Goal: Transaction & Acquisition: Download file/media

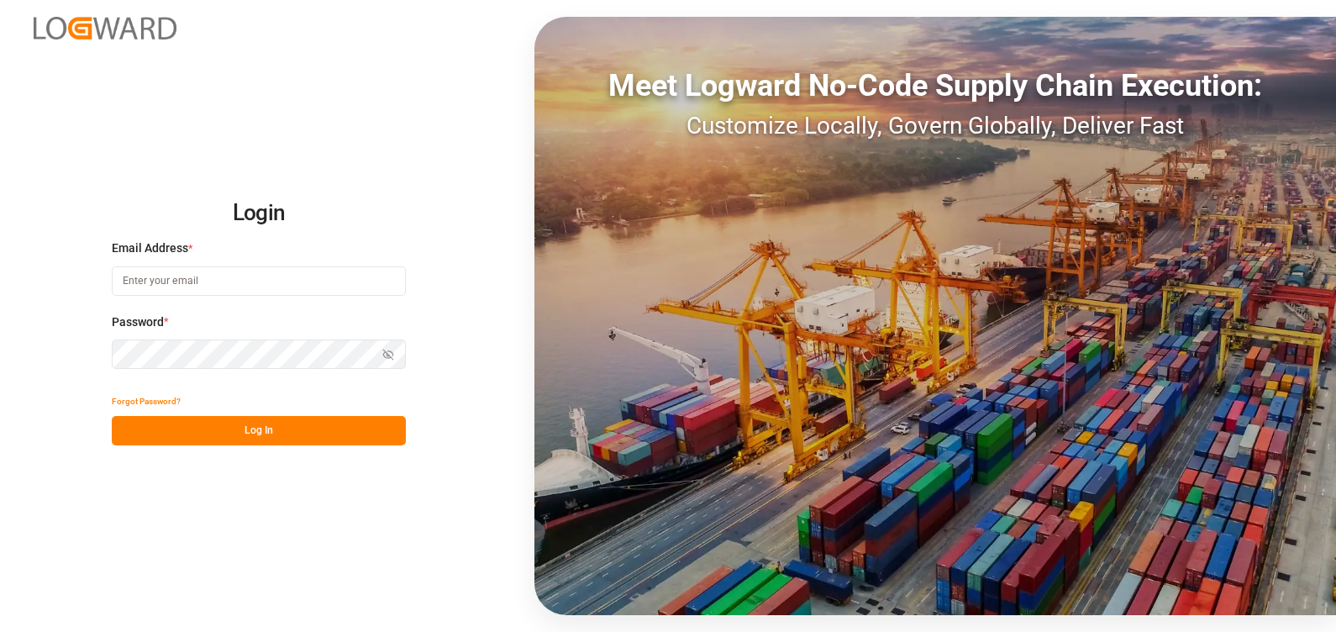
type input "[PERSON_NAME][EMAIL_ADDRESS][PERSON_NAME][DOMAIN_NAME]"
click at [207, 426] on button "Log In" at bounding box center [259, 430] width 294 height 29
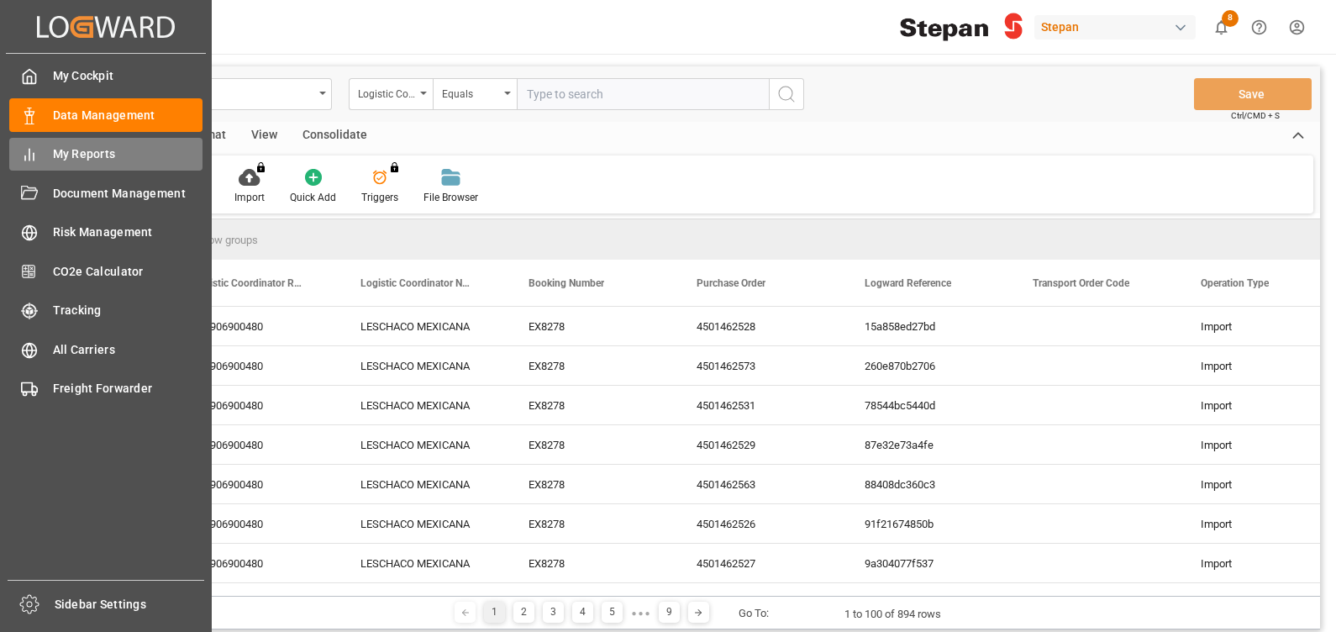
click at [74, 150] on span "My Reports" at bounding box center [128, 154] width 150 height 18
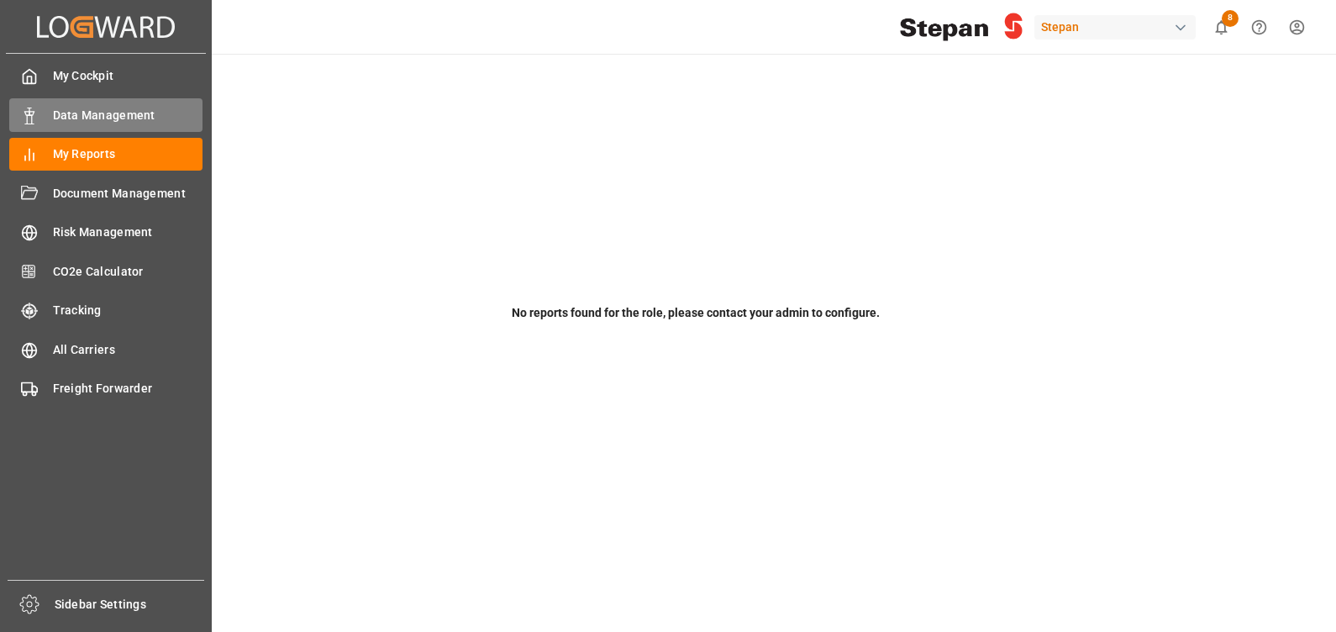
click at [90, 108] on span "Data Management" at bounding box center [128, 116] width 150 height 18
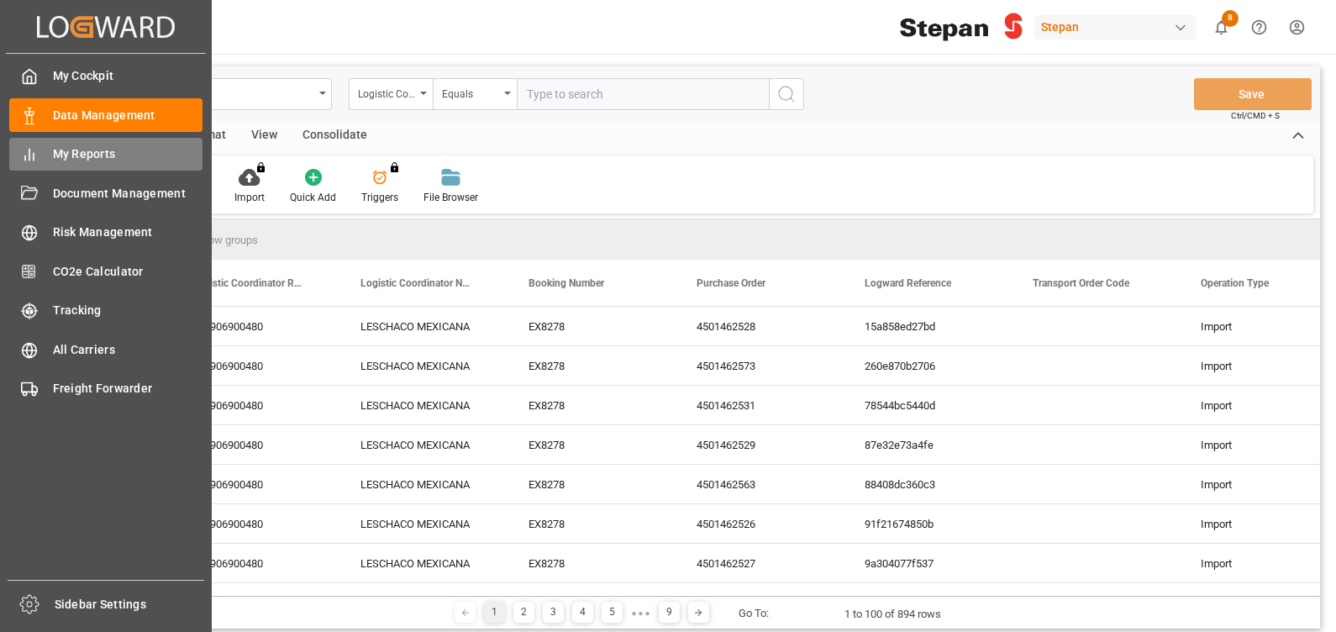
click at [100, 154] on span "My Reports" at bounding box center [128, 154] width 150 height 18
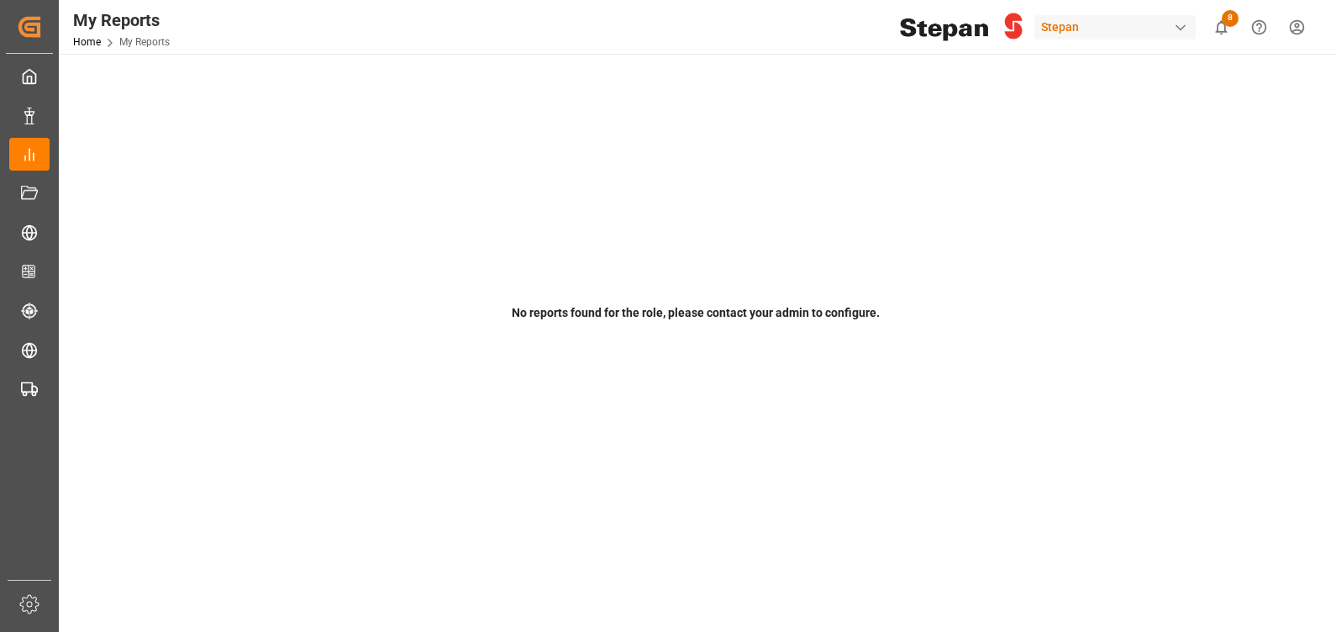
click at [649, 323] on div "No reports found for the role, please contact your admin to configure." at bounding box center [696, 318] width 1251 height 29
click at [1141, 29] on div "Stepan" at bounding box center [1115, 27] width 161 height 24
click at [894, 253] on html "Created by potrace 1.15, written by [PERSON_NAME] [DATE]-[DATE] Created by potr…" at bounding box center [668, 316] width 1336 height 632
click at [1218, 25] on icon "show 8 new notifications" at bounding box center [1222, 27] width 12 height 14
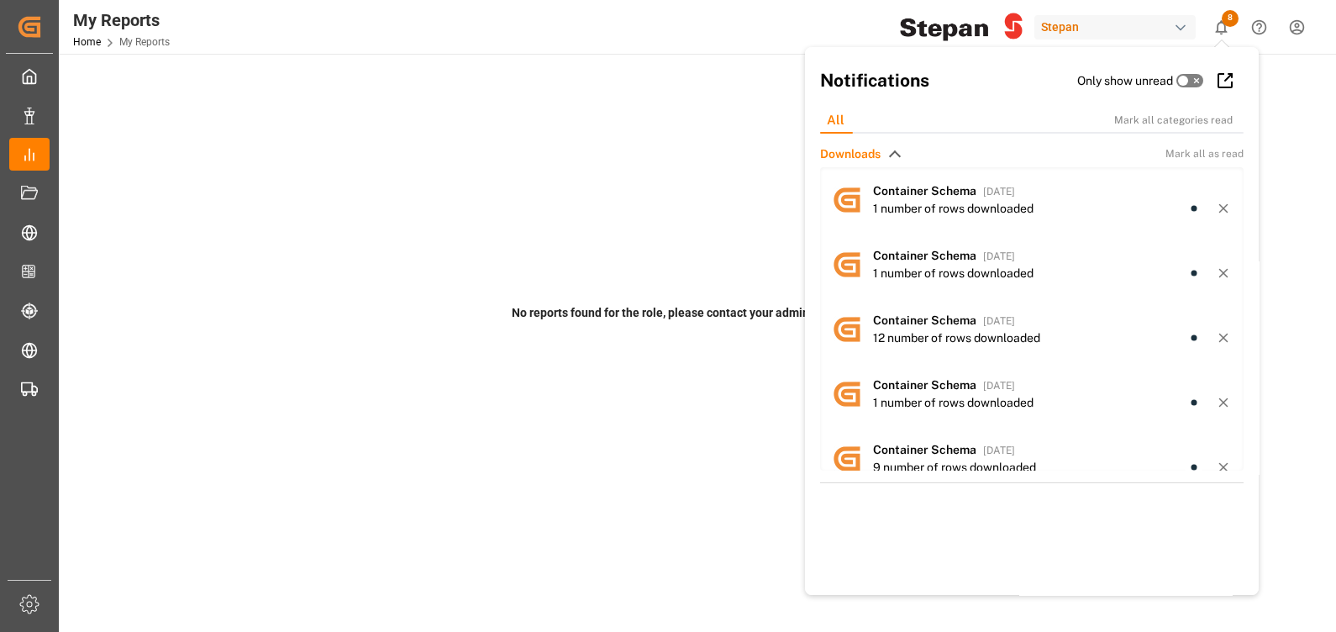
click at [500, 234] on div "No reports found for the role, please contact your admin to configure. © 2025 L…" at bounding box center [696, 559] width 1274 height 1010
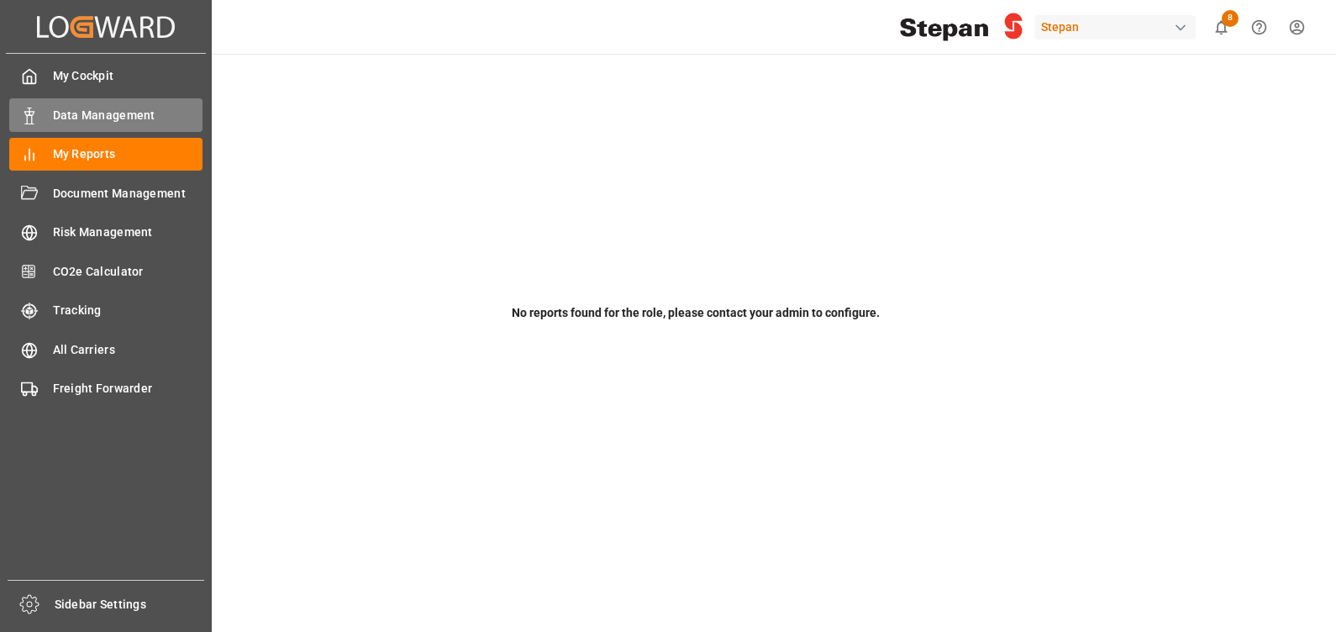
click at [94, 109] on span "Data Management" at bounding box center [128, 116] width 150 height 18
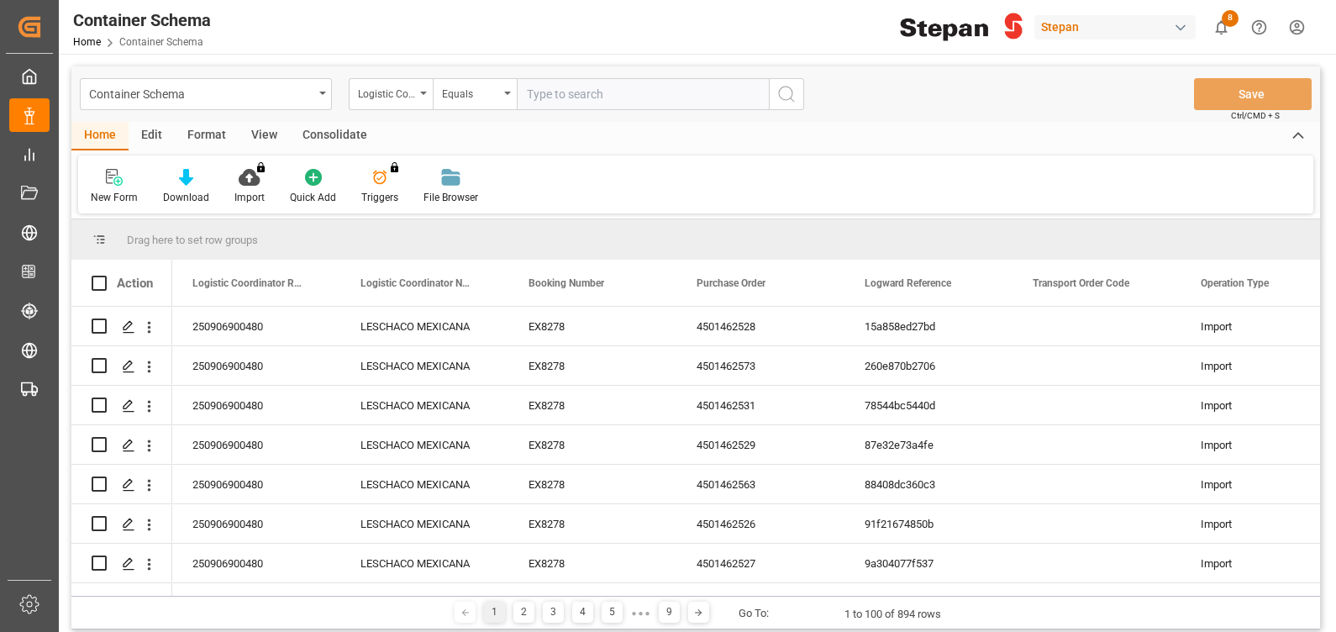
click at [335, 138] on div "Consolidate" at bounding box center [335, 136] width 90 height 29
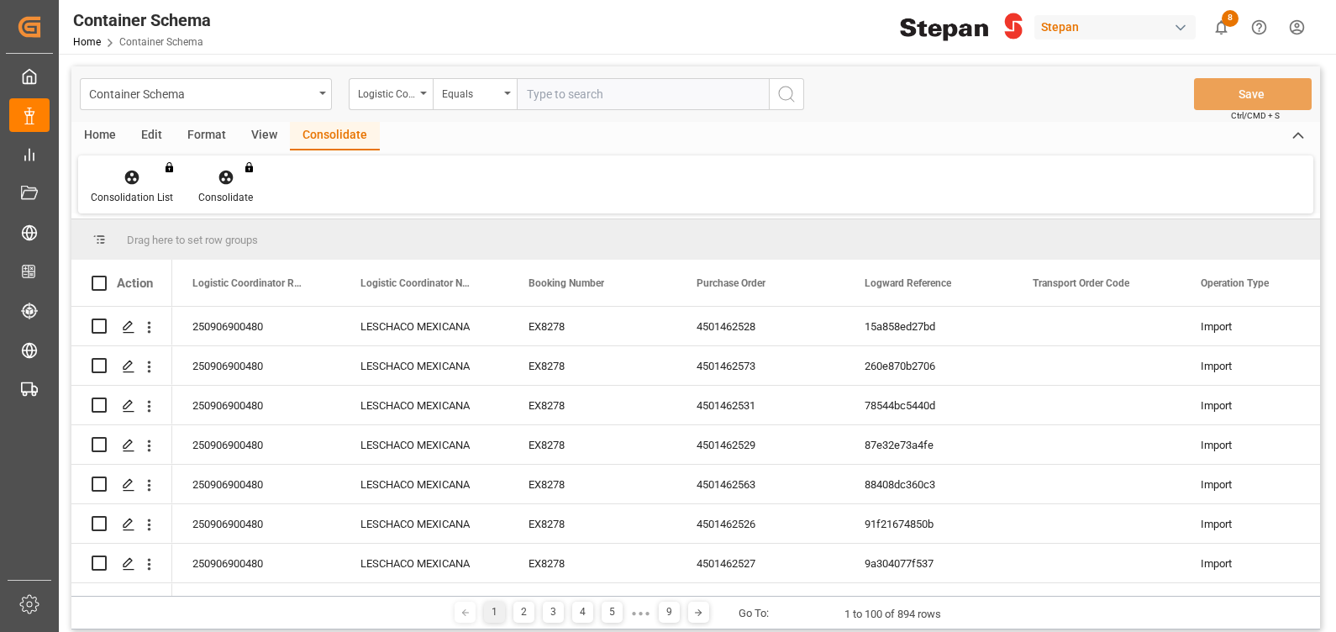
click at [80, 133] on div "Home" at bounding box center [99, 136] width 57 height 29
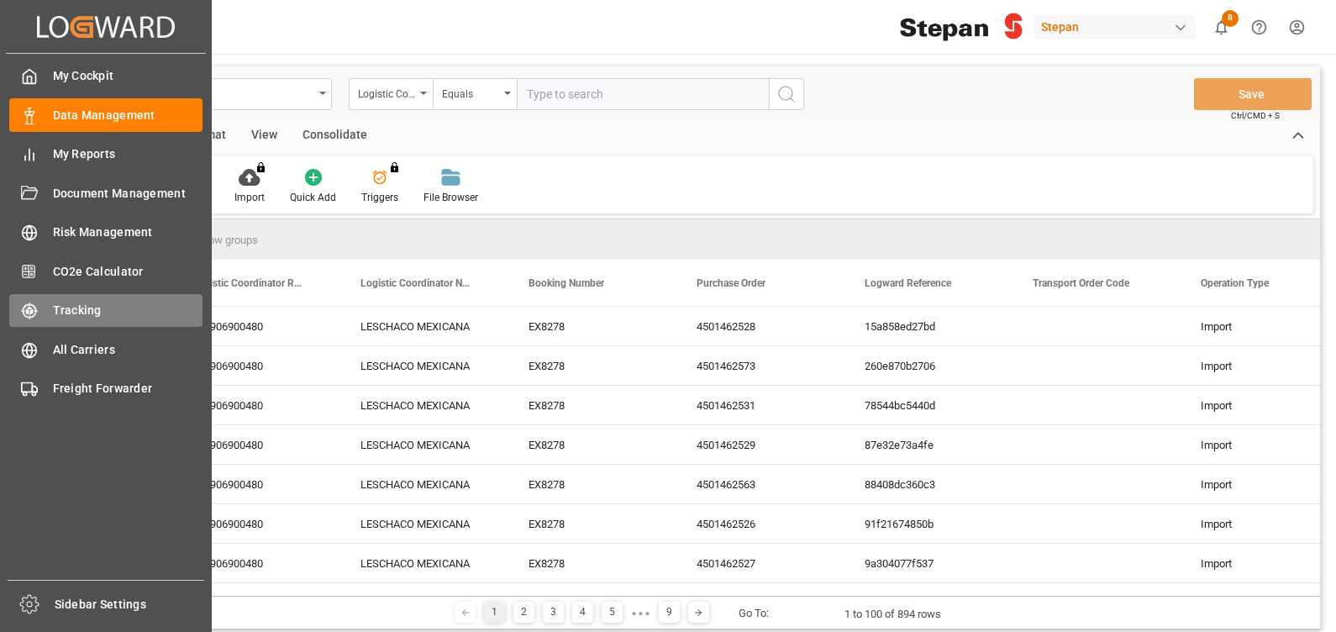
click at [128, 303] on span "Tracking" at bounding box center [128, 311] width 150 height 18
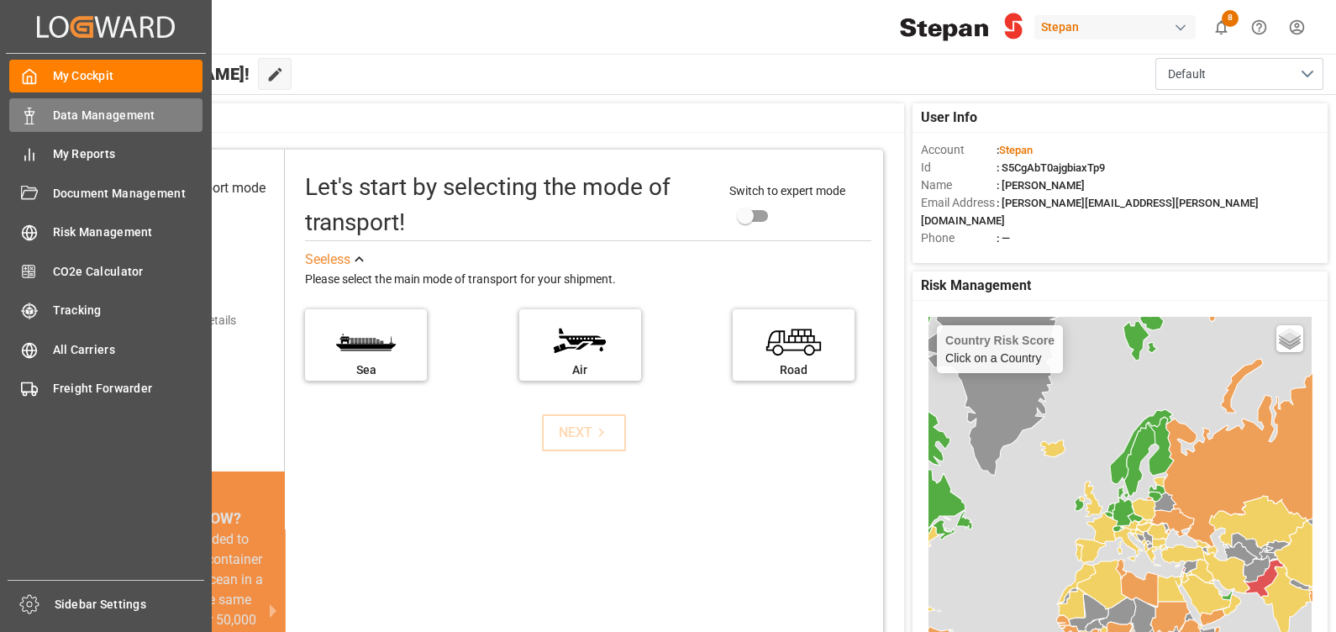
click at [34, 119] on icon at bounding box center [29, 116] width 17 height 17
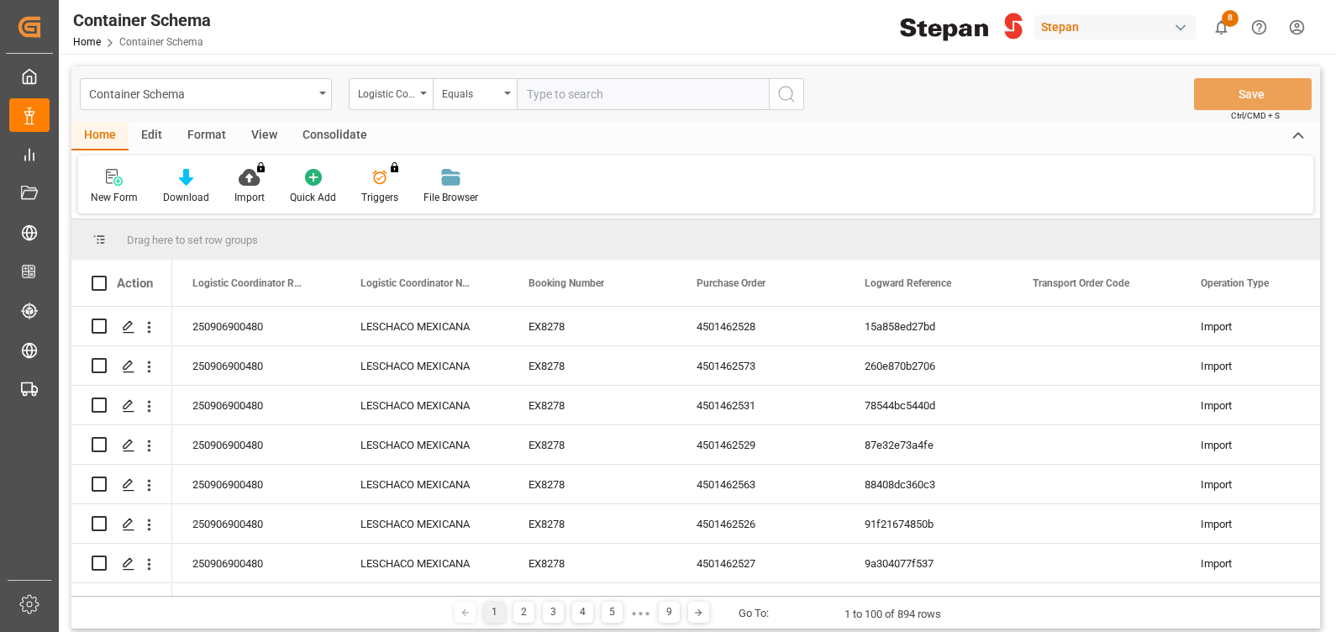
click at [1021, 131] on div "Home Edit Format View Consolidate" at bounding box center [695, 136] width 1249 height 29
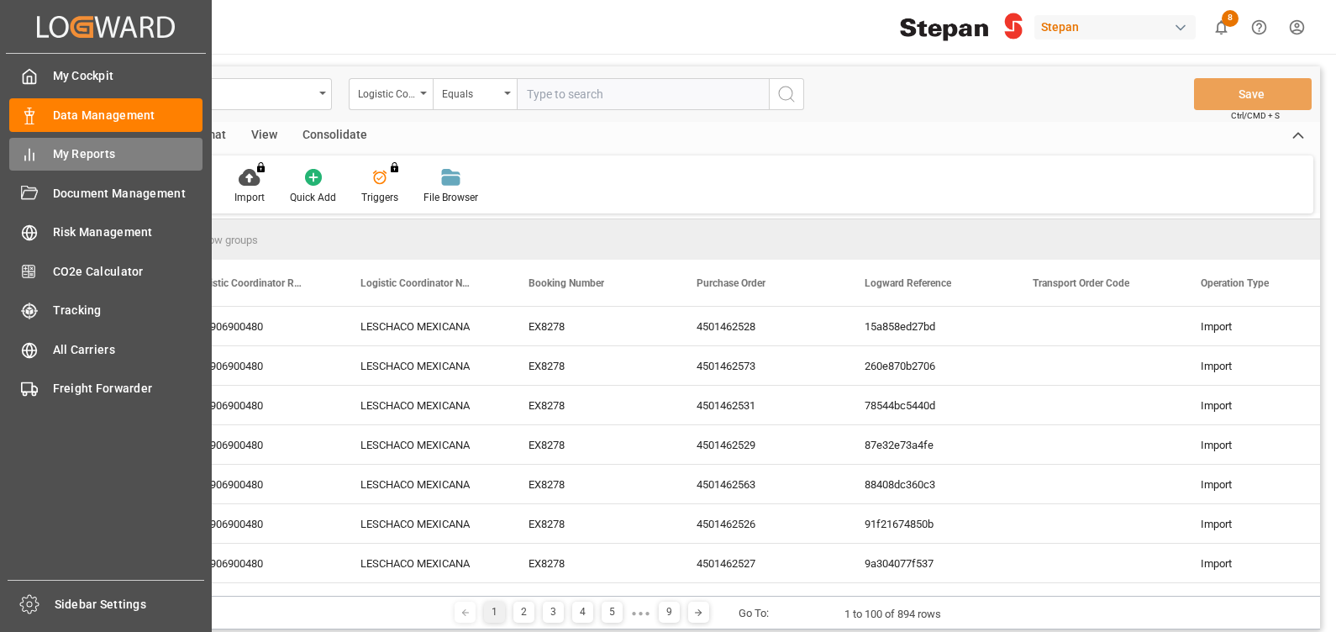
click at [113, 147] on span "My Reports" at bounding box center [128, 154] width 150 height 18
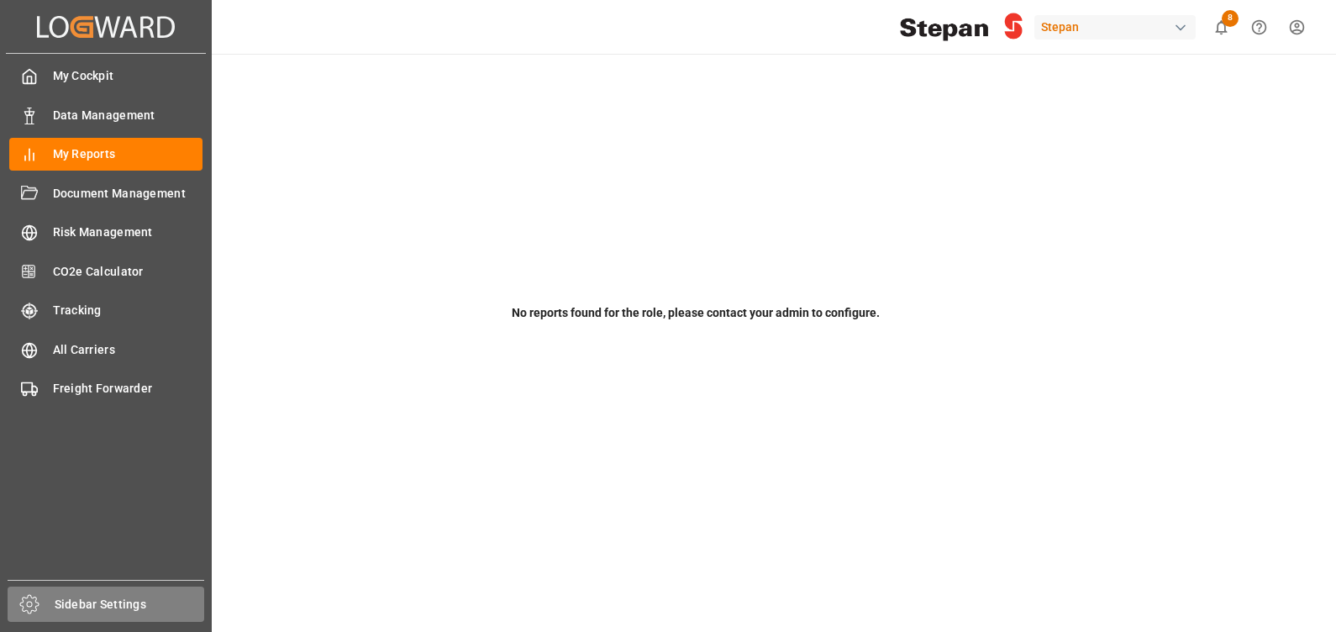
click at [124, 597] on span "Sidebar Settings" at bounding box center [130, 605] width 150 height 18
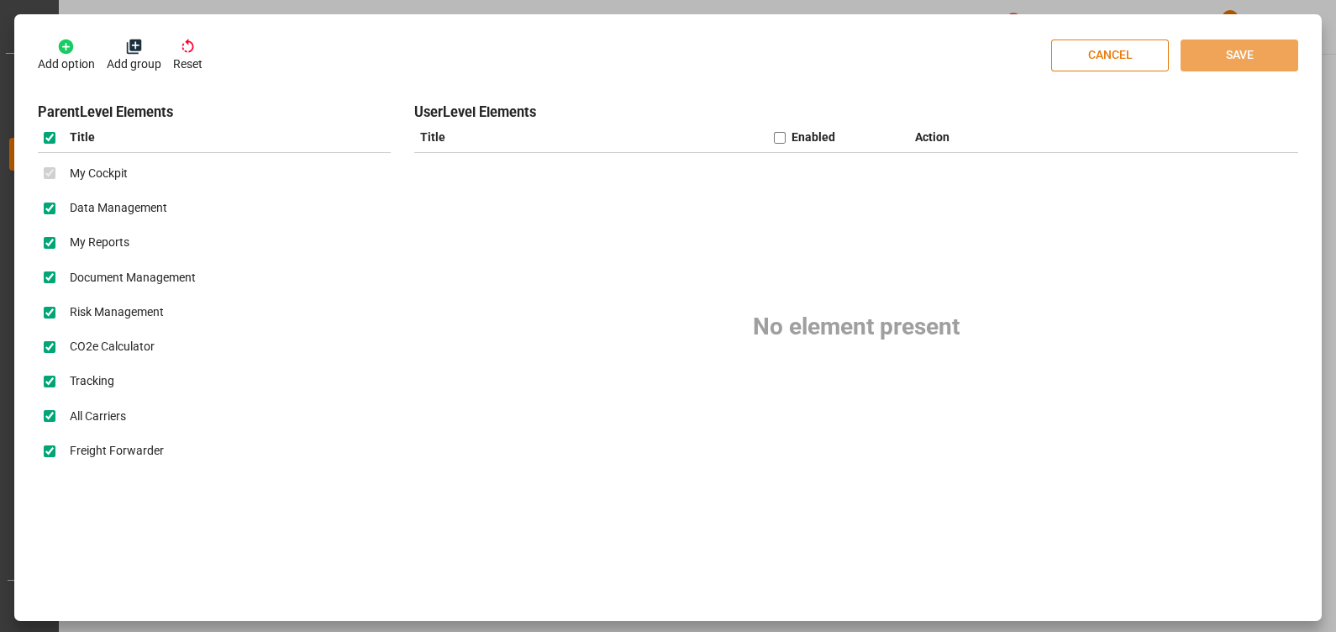
click at [1110, 58] on button "CANCEL" at bounding box center [1110, 56] width 118 height 32
checkbox input "false"
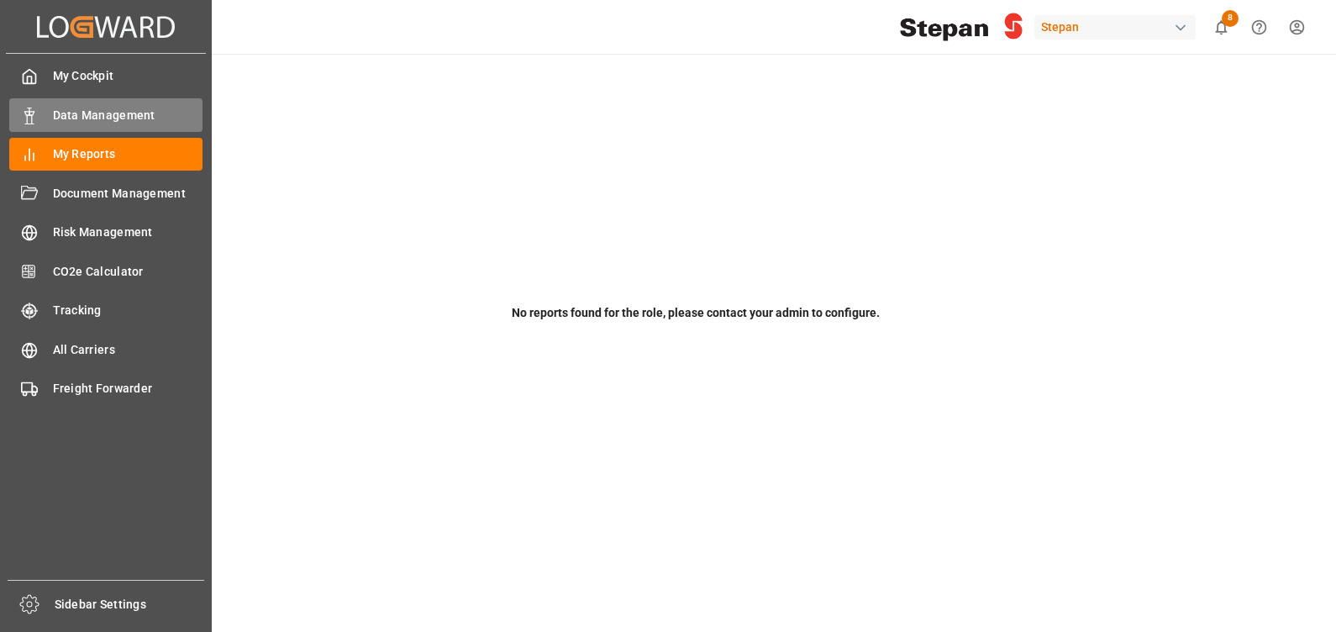
click at [87, 110] on span "Data Management" at bounding box center [128, 116] width 150 height 18
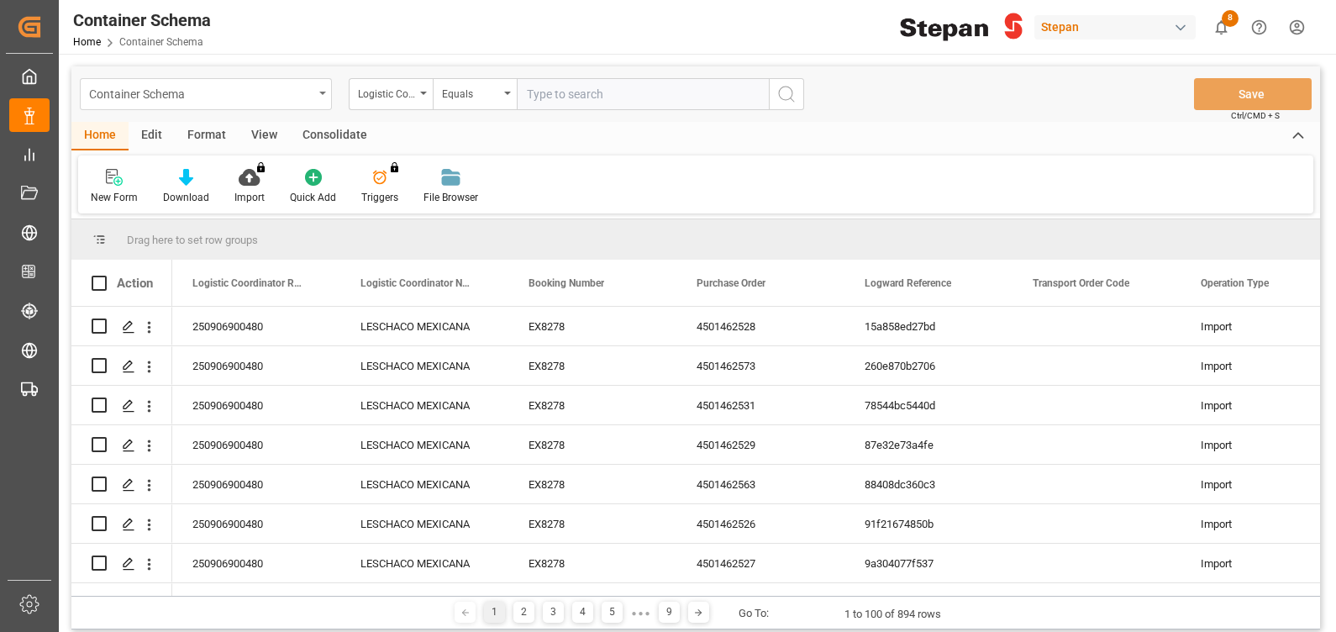
click at [176, 104] on div "Container Schema" at bounding box center [206, 94] width 252 height 32
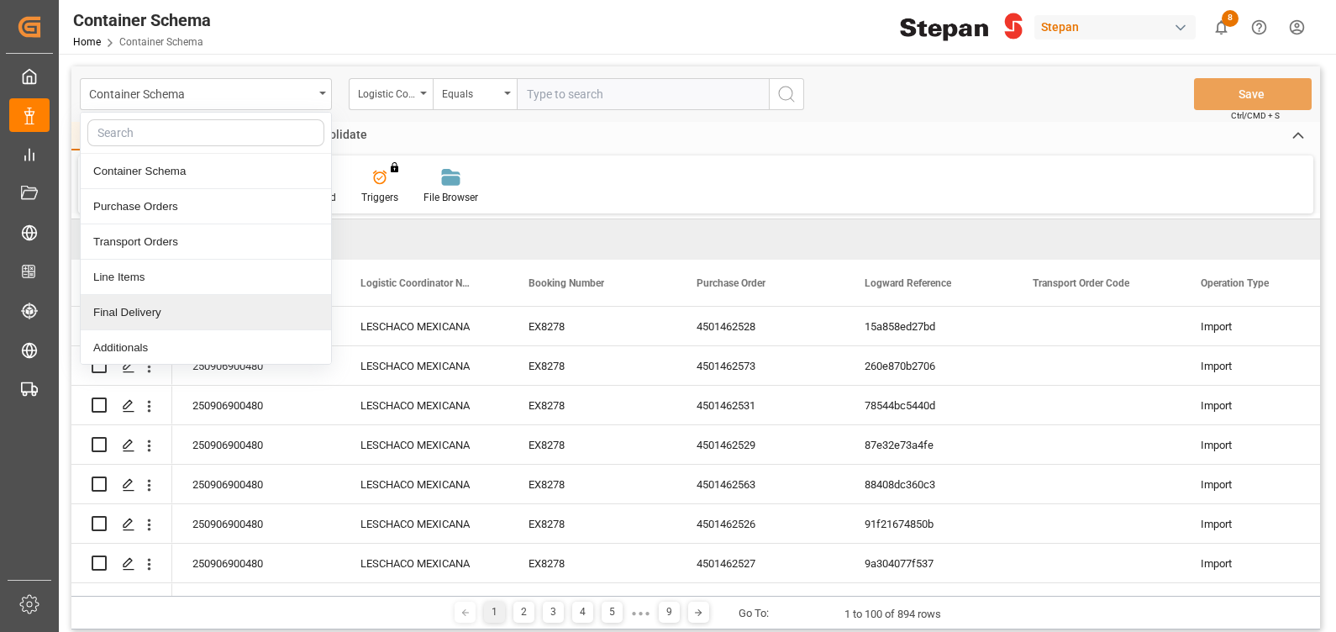
click at [179, 326] on div "Final Delivery" at bounding box center [206, 312] width 250 height 35
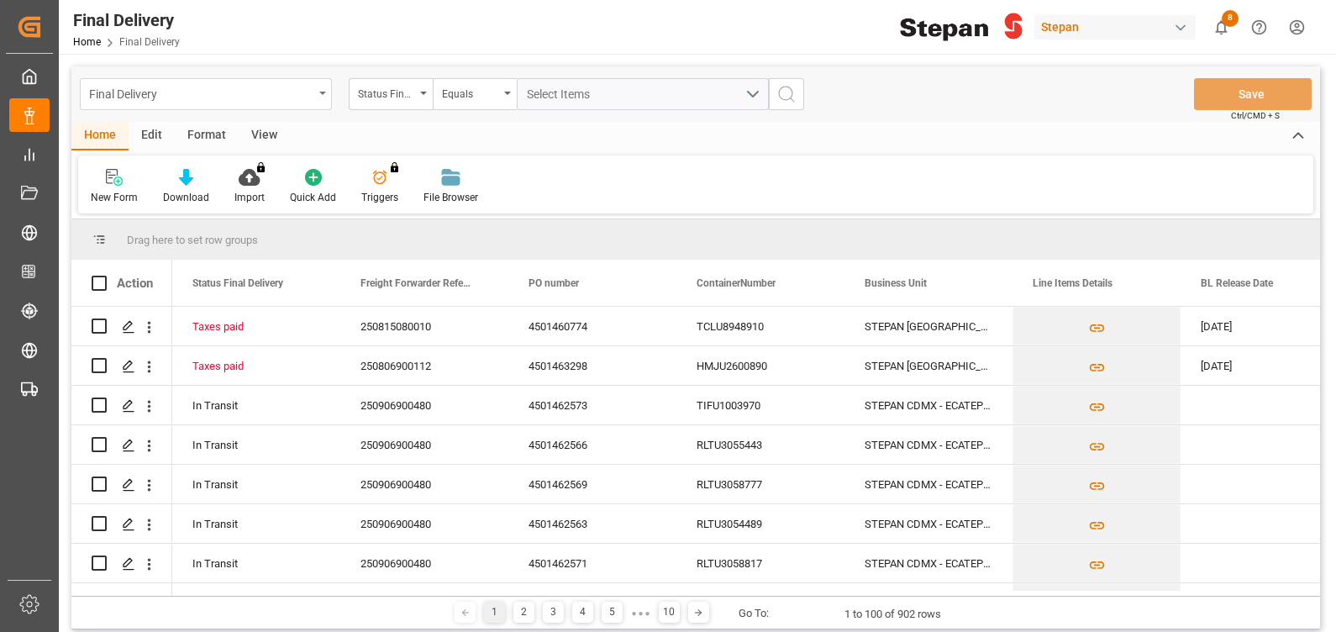
click at [231, 101] on div "Final Delivery" at bounding box center [201, 92] width 224 height 21
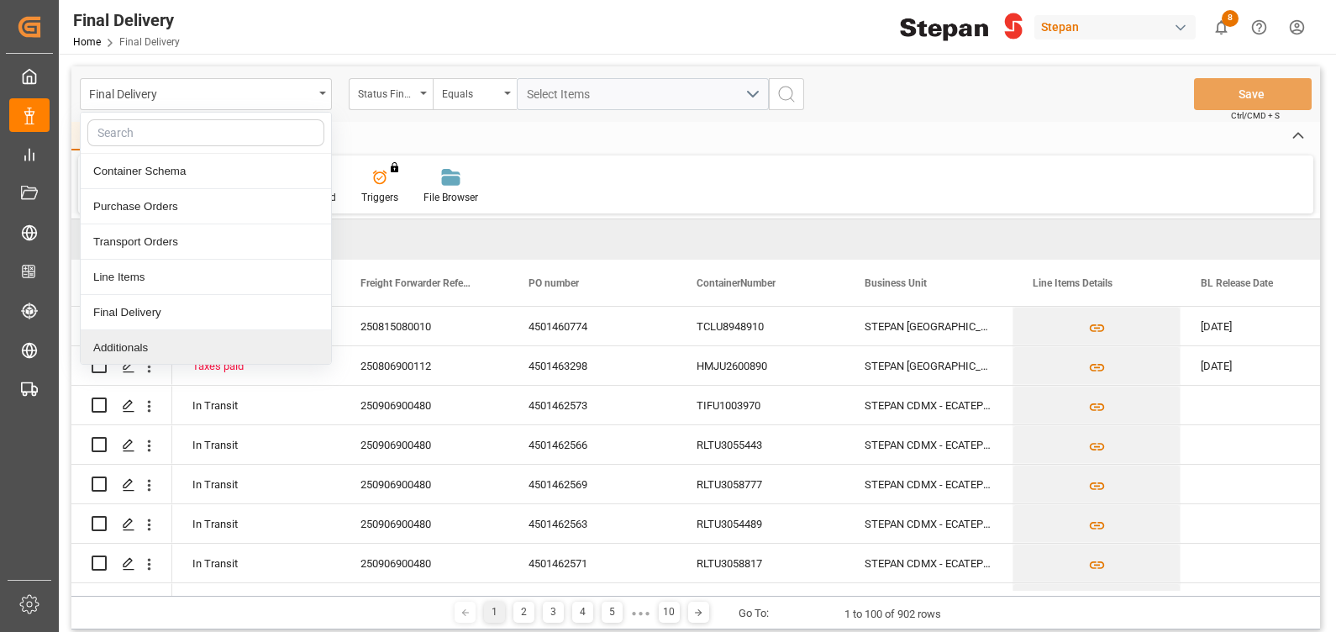
click at [104, 341] on div "Additionals" at bounding box center [206, 347] width 250 height 35
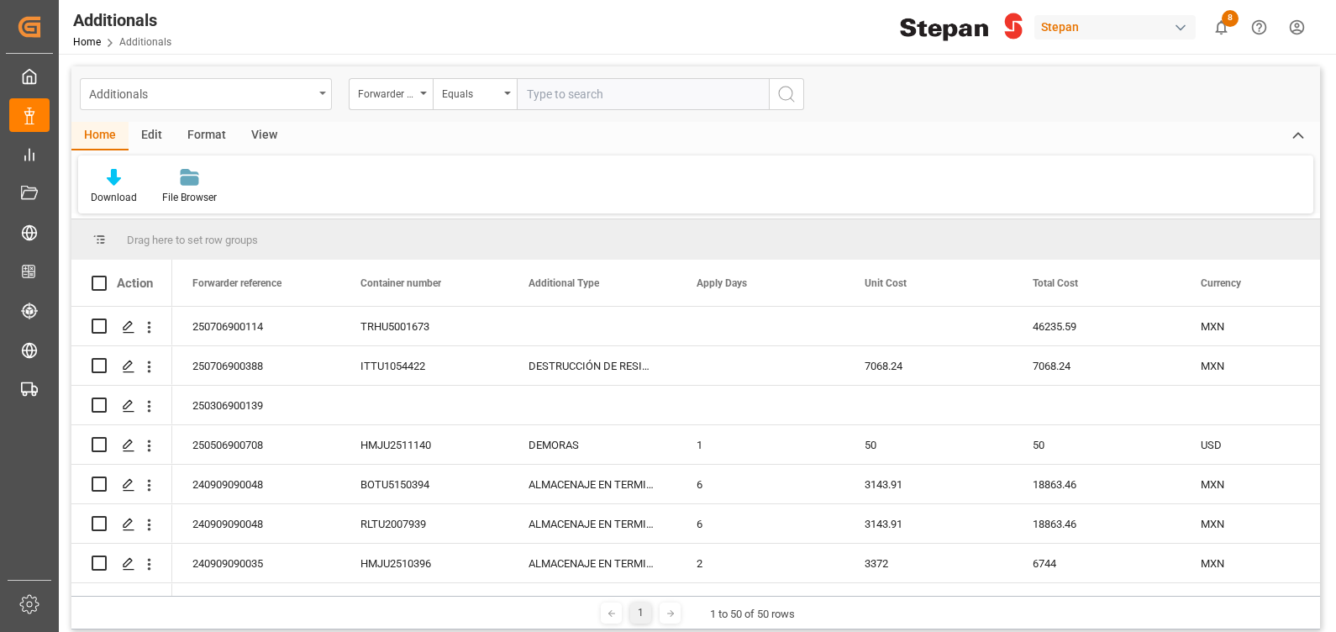
click at [267, 97] on div "Additionals" at bounding box center [201, 92] width 224 height 21
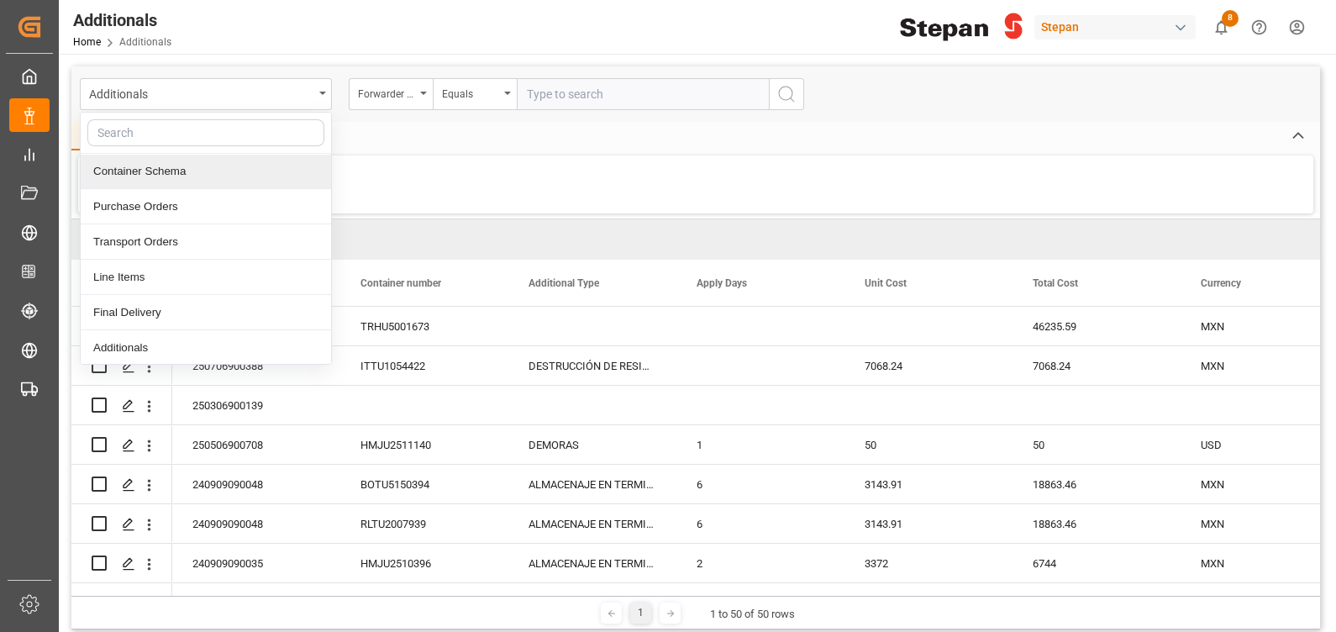
click at [185, 167] on div "Container Schema" at bounding box center [206, 171] width 250 height 35
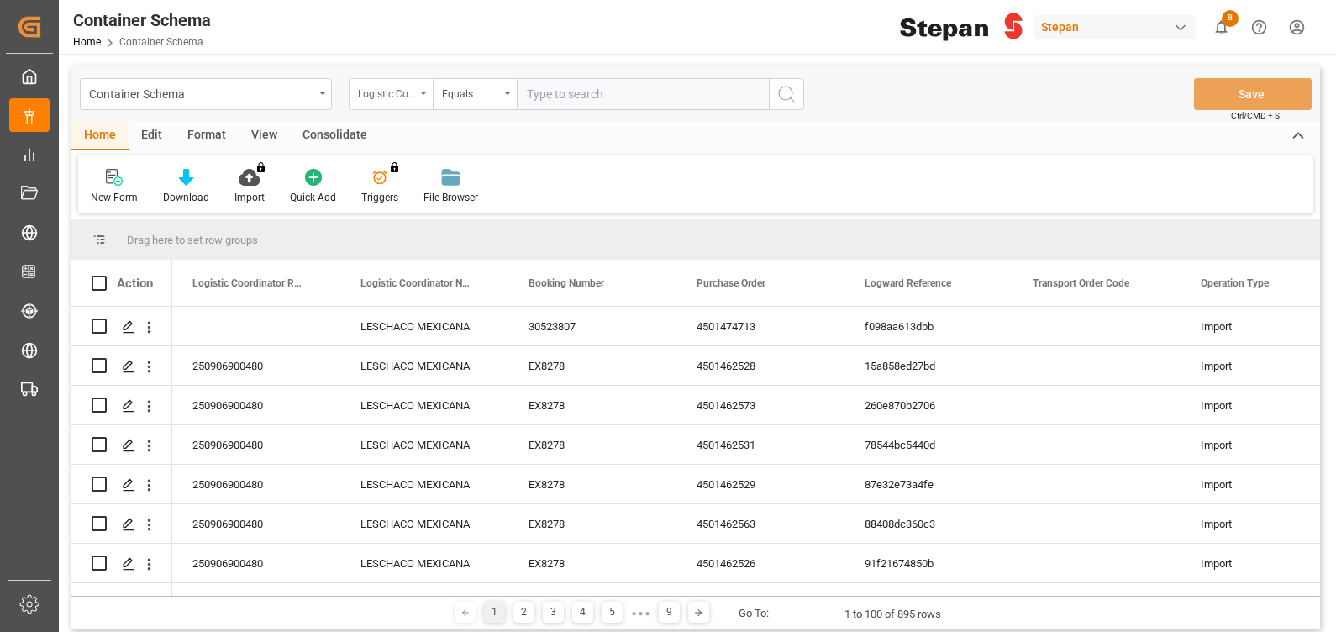
click at [401, 87] on div "Logistic Coordinator Reference Number" at bounding box center [386, 91] width 57 height 19
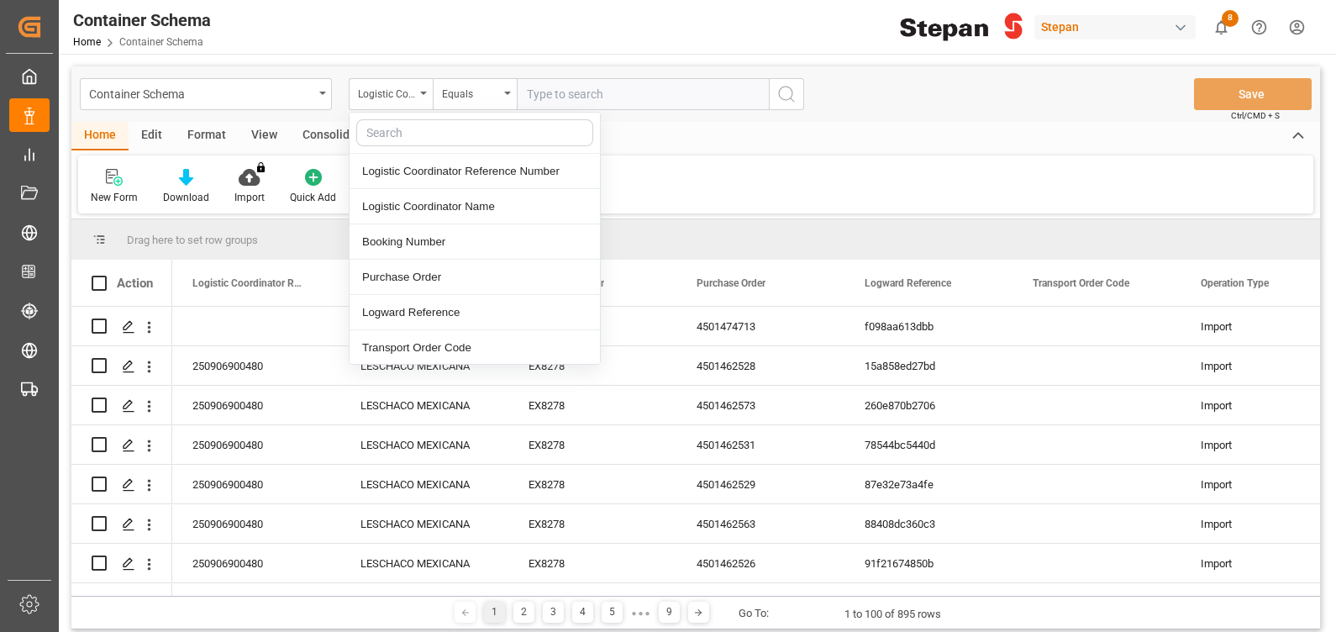
click at [598, 92] on input "text" at bounding box center [643, 94] width 252 height 32
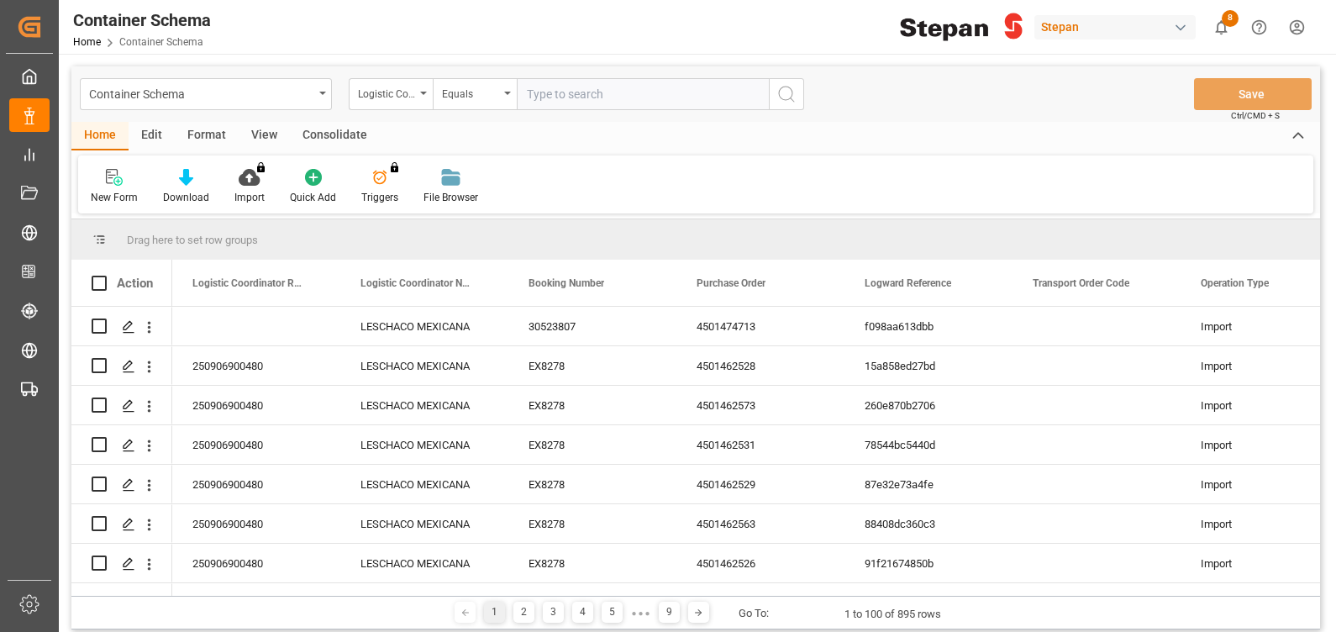
paste input "250906900206"
type input "250906900206"
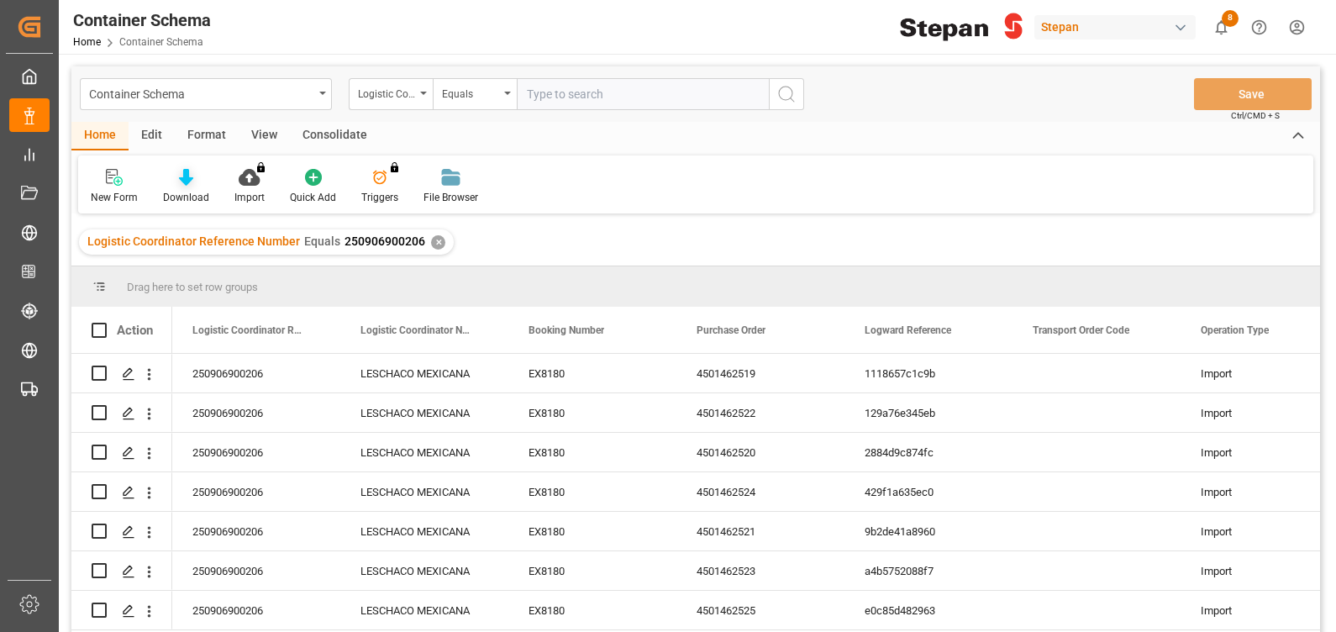
click at [192, 185] on div at bounding box center [186, 177] width 46 height 18
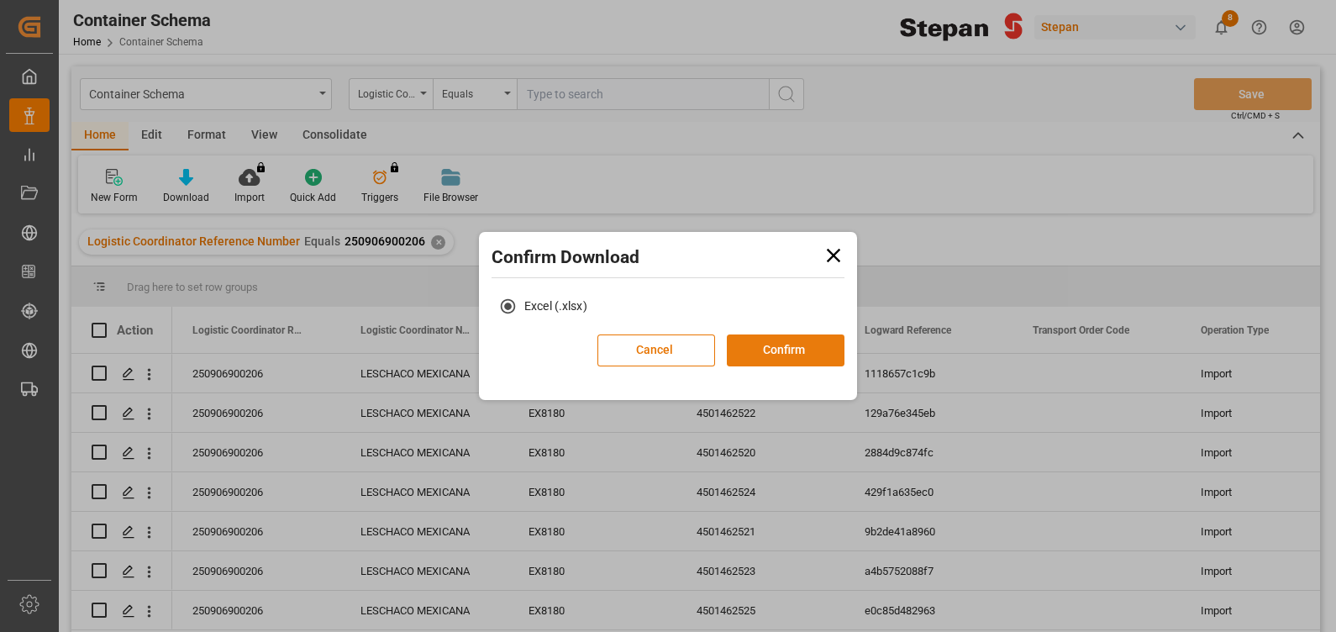
click at [777, 353] on button "Confirm" at bounding box center [786, 351] width 118 height 32
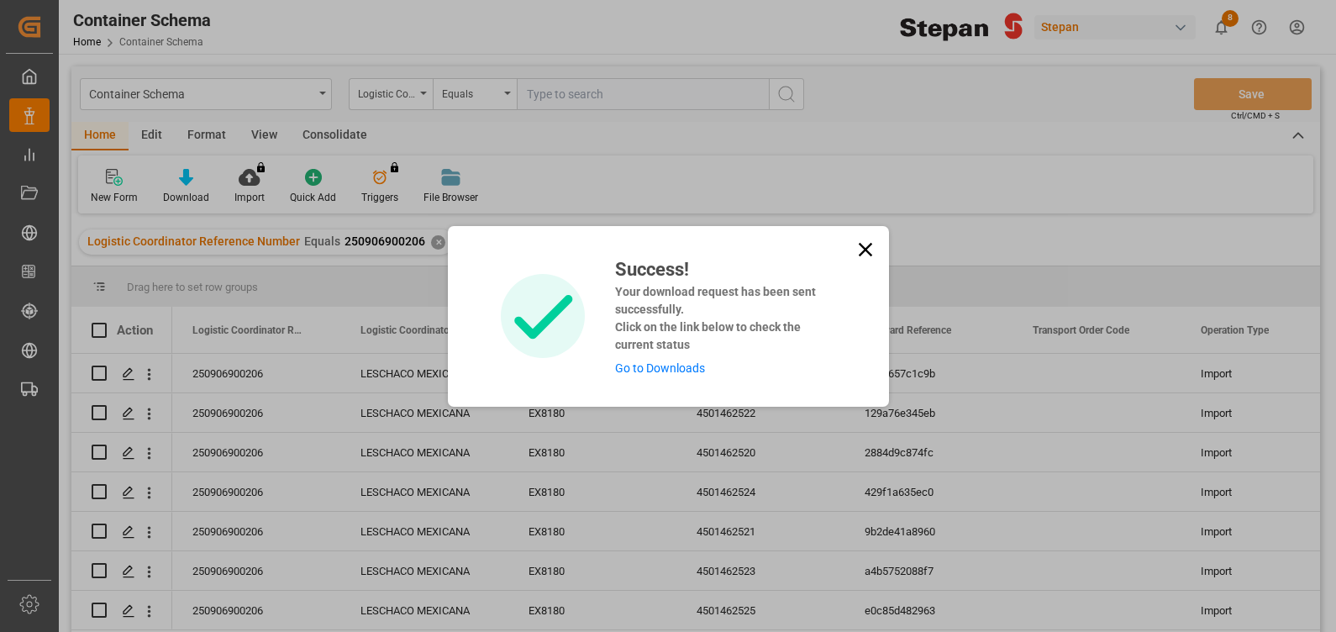
click at [652, 371] on link "Go to Downloads" at bounding box center [660, 367] width 90 height 13
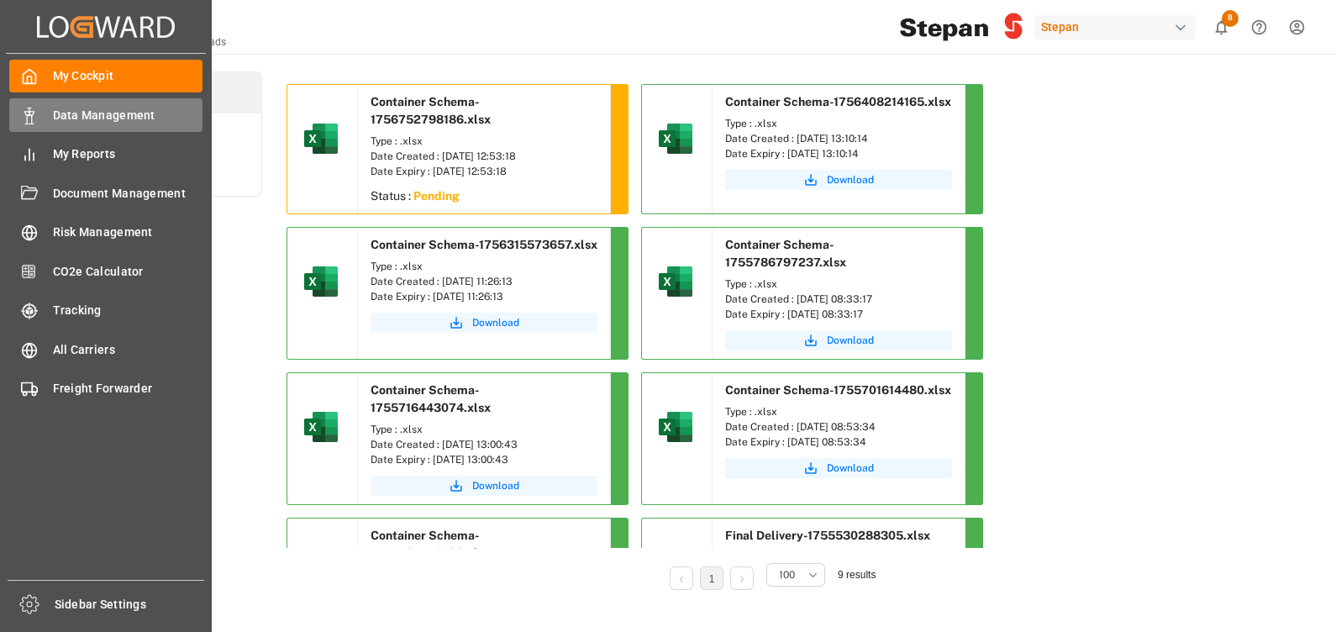
click at [84, 112] on span "Data Management" at bounding box center [128, 116] width 150 height 18
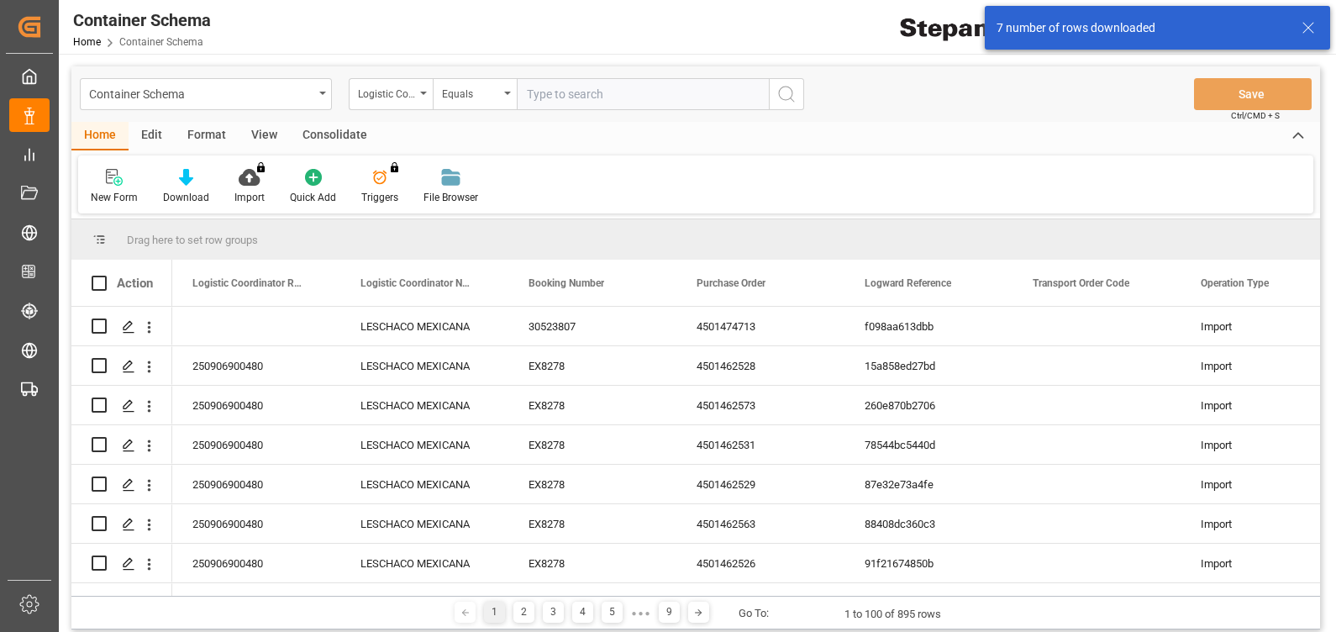
click at [590, 97] on input "text" at bounding box center [643, 94] width 252 height 32
paste input "250906900480"
type input "250906900480"
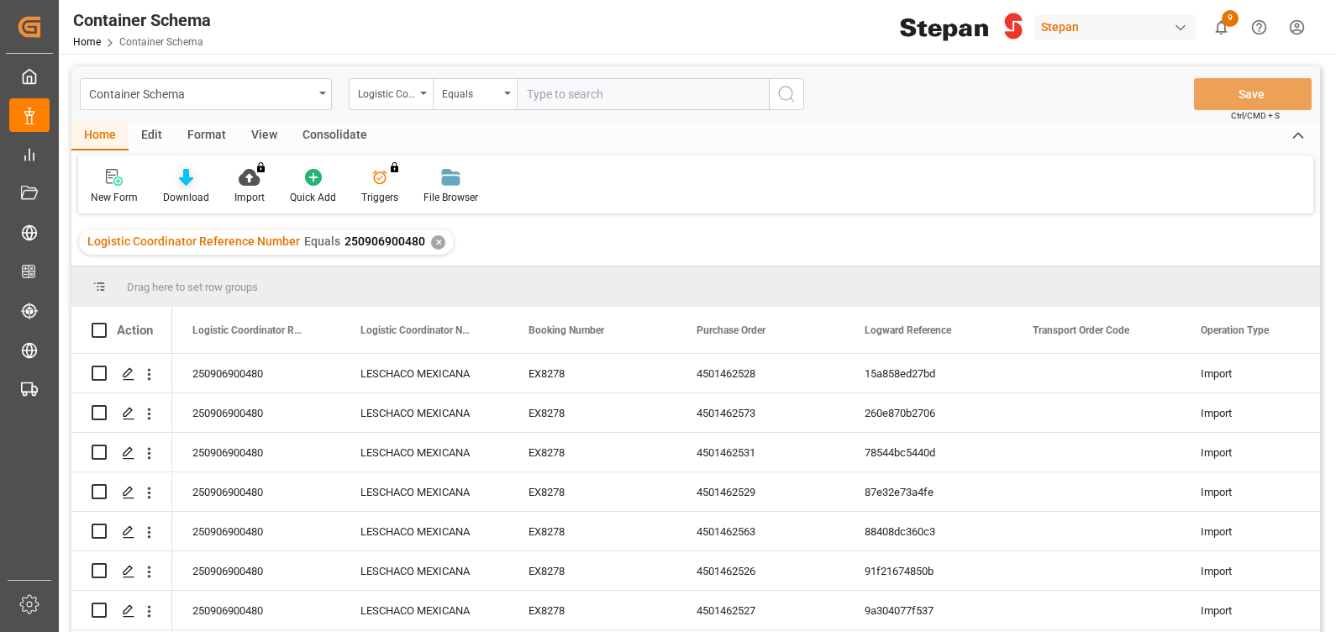
click at [194, 190] on div "Download" at bounding box center [186, 197] width 46 height 15
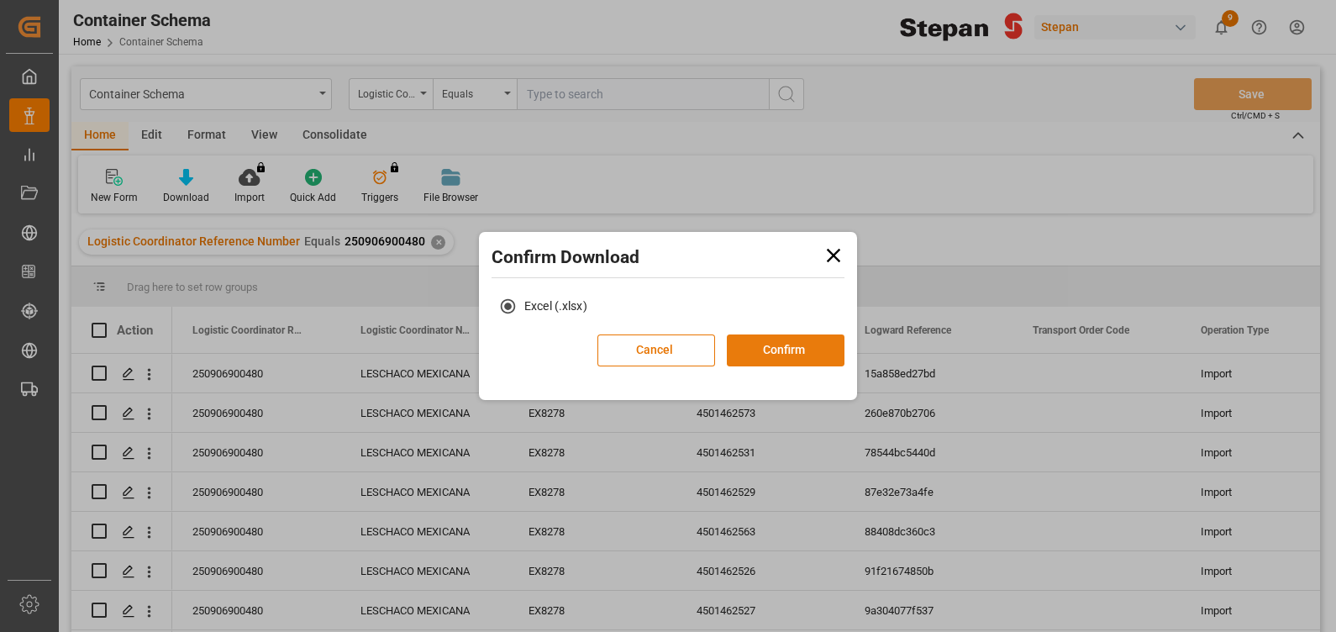
click at [798, 353] on button "Confirm" at bounding box center [786, 351] width 118 height 32
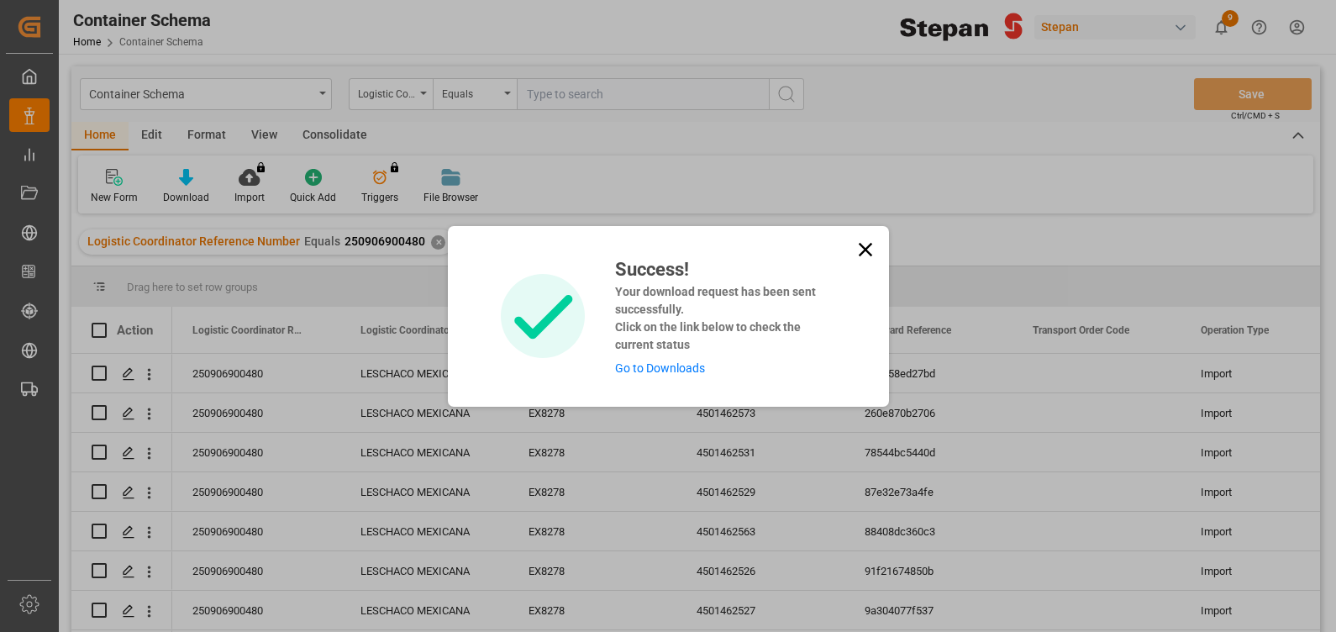
click at [670, 361] on link "Go to Downloads" at bounding box center [660, 367] width 90 height 13
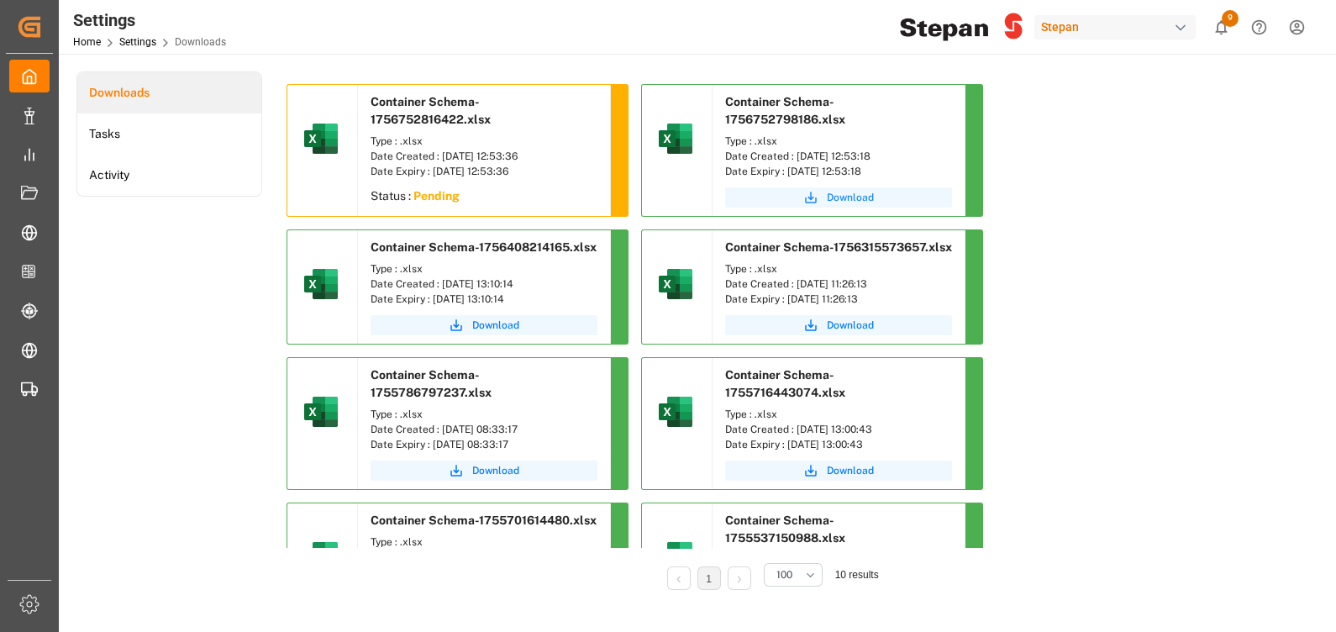
click at [852, 198] on span "Download" at bounding box center [850, 197] width 47 height 15
click at [938, 571] on div "1 100 10 results" at bounding box center [770, 581] width 966 height 42
click at [447, 136] on div "Type : .xlsx" at bounding box center [484, 141] width 227 height 15
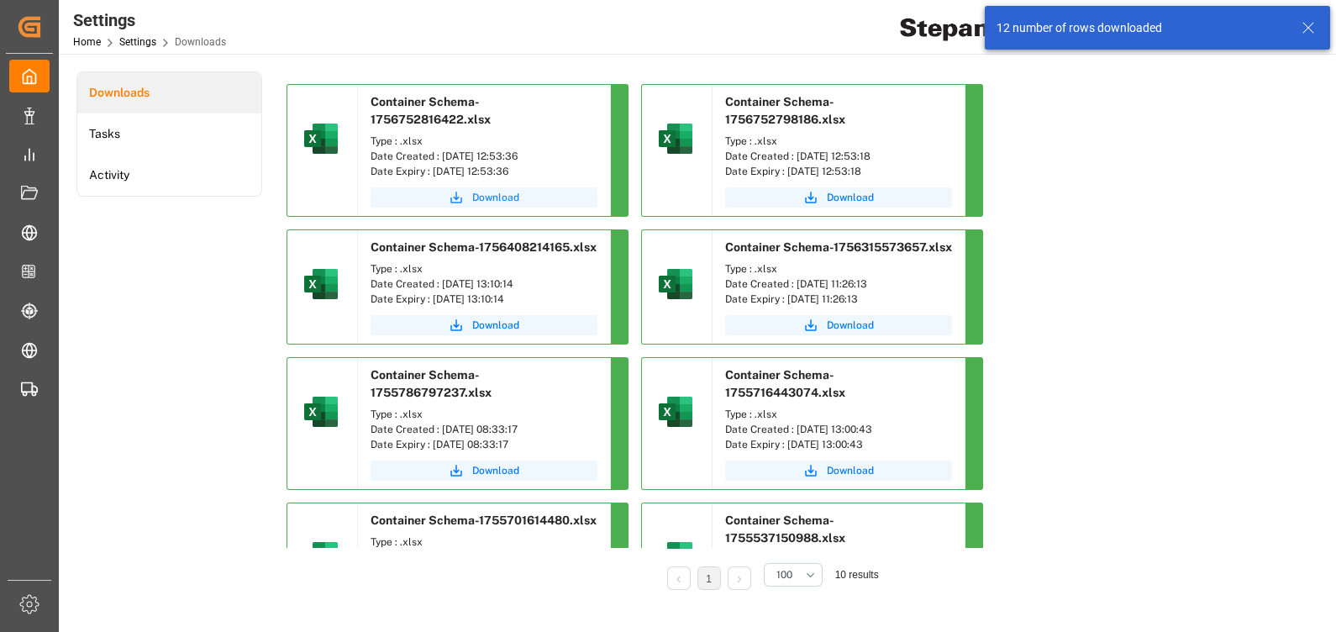
click at [486, 193] on span "Download" at bounding box center [495, 197] width 47 height 15
